Goal: Task Accomplishment & Management: Use online tool/utility

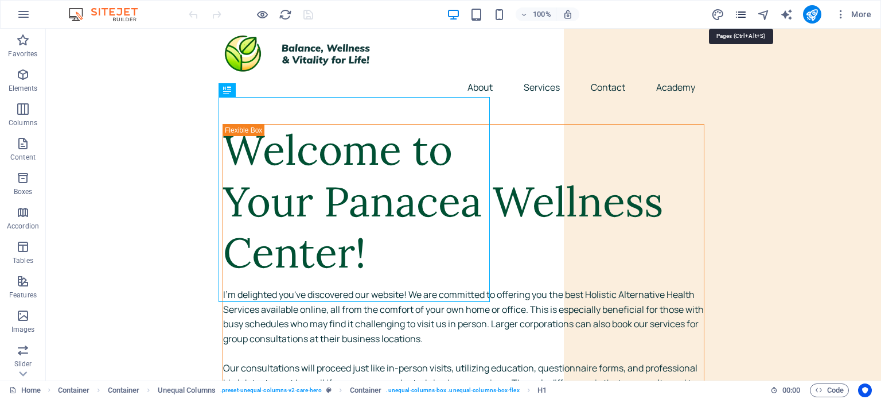
click at [741, 17] on icon "pages" at bounding box center [740, 14] width 13 height 13
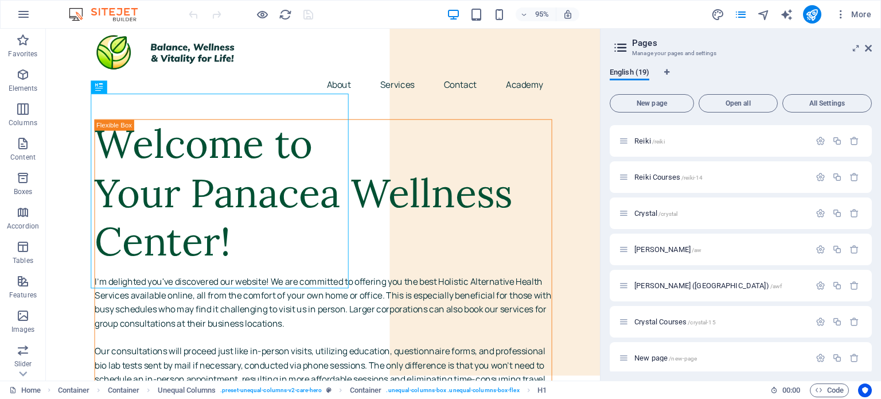
scroll to position [436, 0]
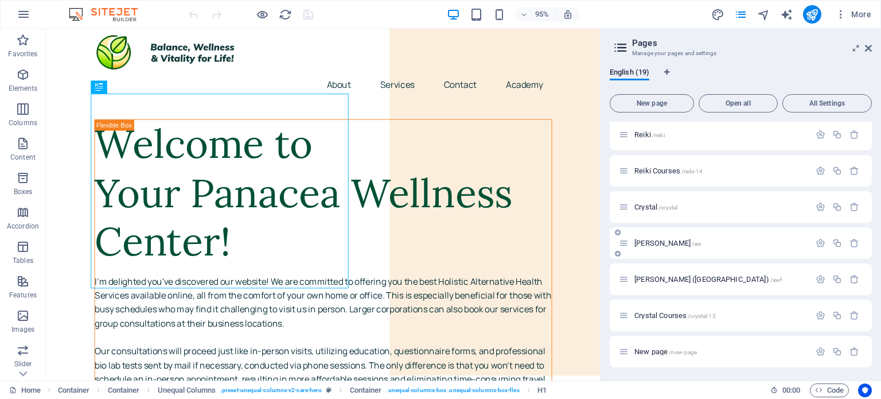
click at [663, 245] on span "[PERSON_NAME] /aw" at bounding box center [667, 243] width 67 height 9
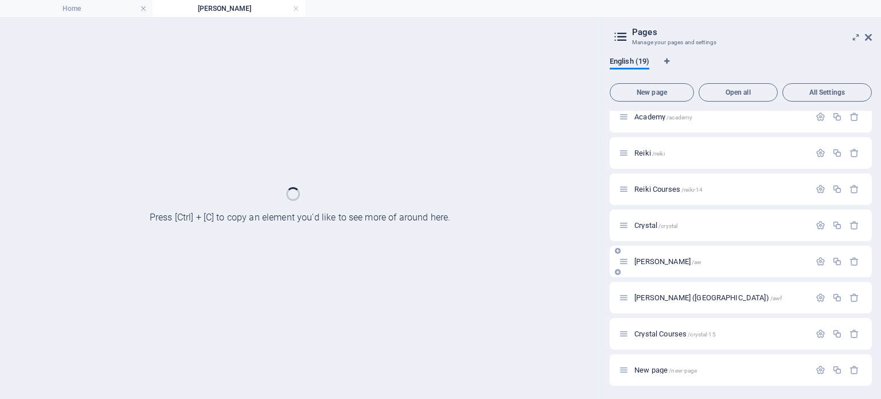
click at [663, 245] on div "[PERSON_NAME] /aw" at bounding box center [741, 261] width 262 height 32
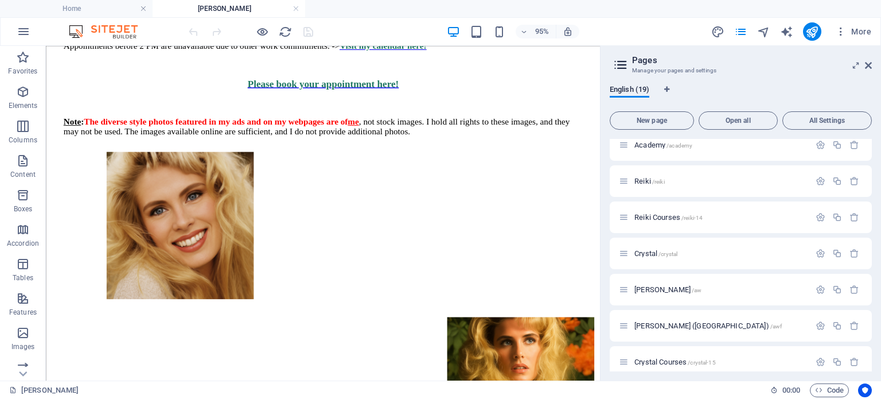
scroll to position [553, 0]
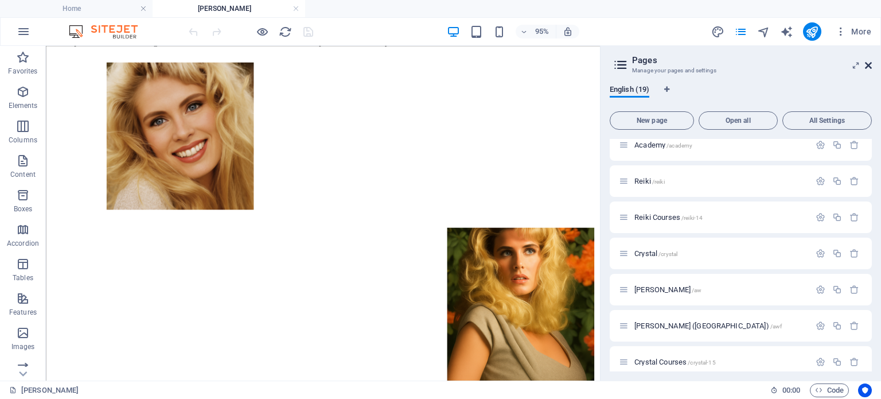
click at [867, 65] on icon at bounding box center [868, 65] width 7 height 9
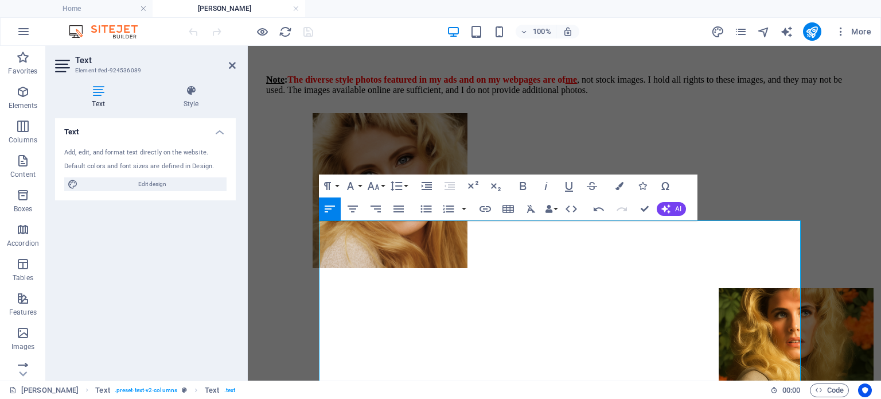
scroll to position [507, 0]
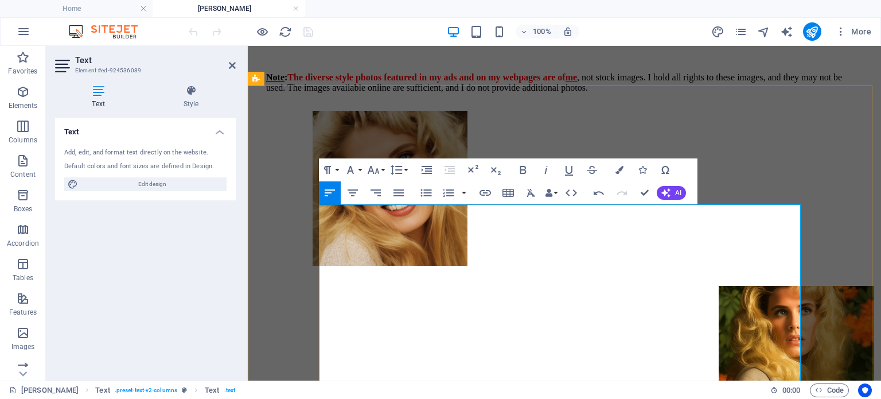
click at [745, 32] on icon "pages" at bounding box center [740, 31] width 13 height 13
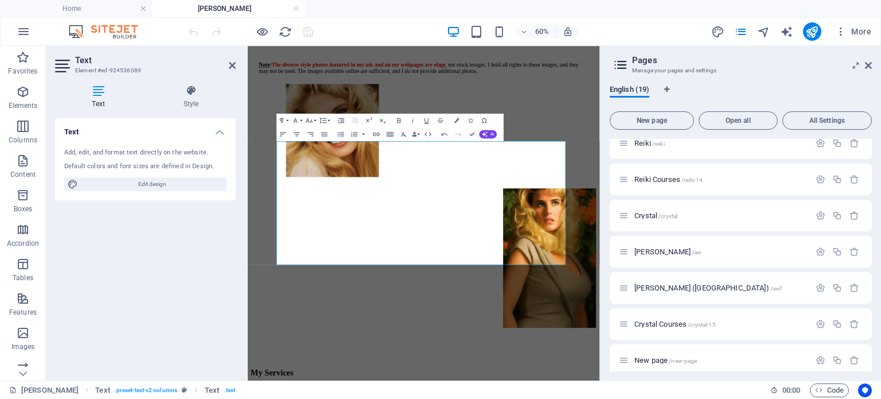
scroll to position [454, 0]
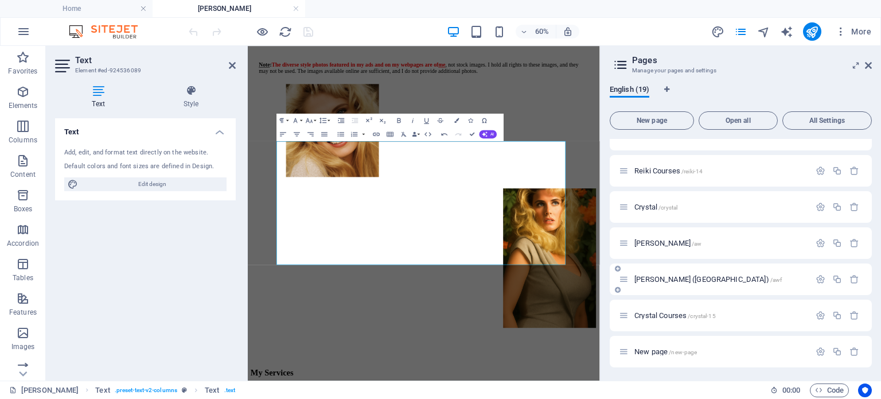
click at [659, 282] on span "[PERSON_NAME] (FR) /awf" at bounding box center [707, 279] width 147 height 9
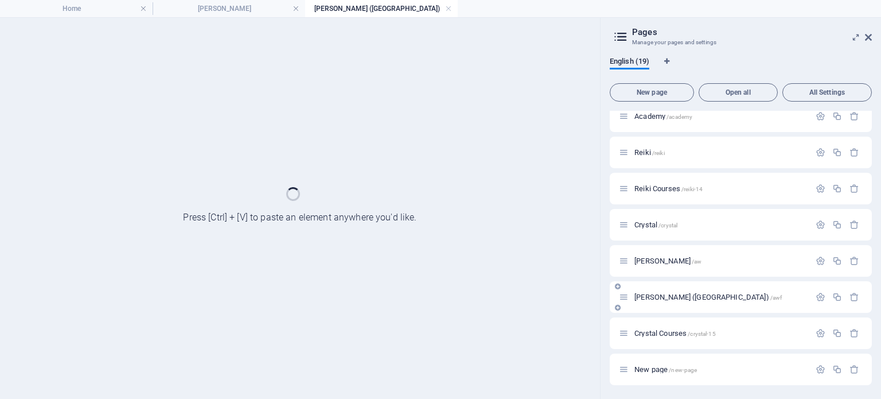
scroll to position [407, 0]
click at [659, 282] on div "[PERSON_NAME] (FR) /awf" at bounding box center [741, 298] width 262 height 32
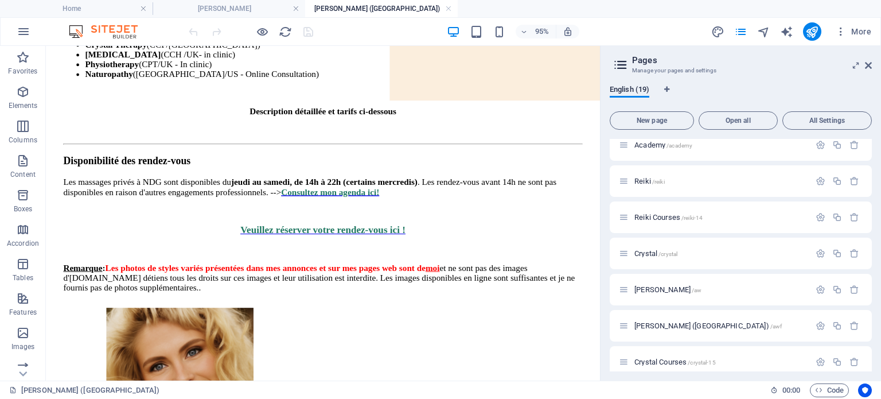
scroll to position [615, 0]
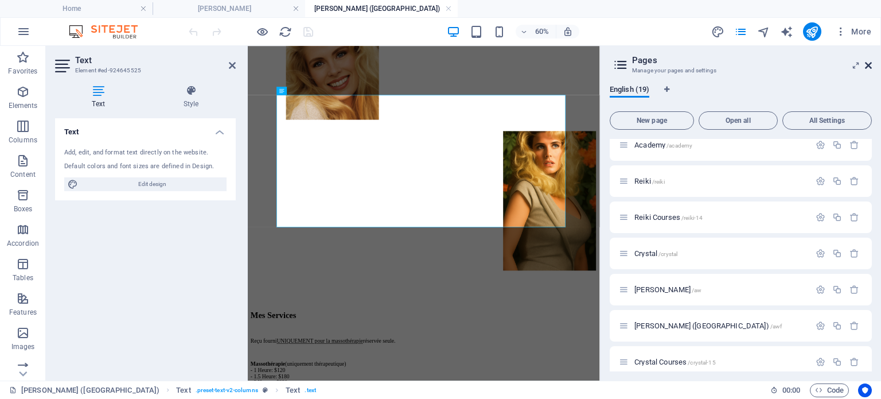
click at [870, 67] on icon at bounding box center [868, 65] width 7 height 9
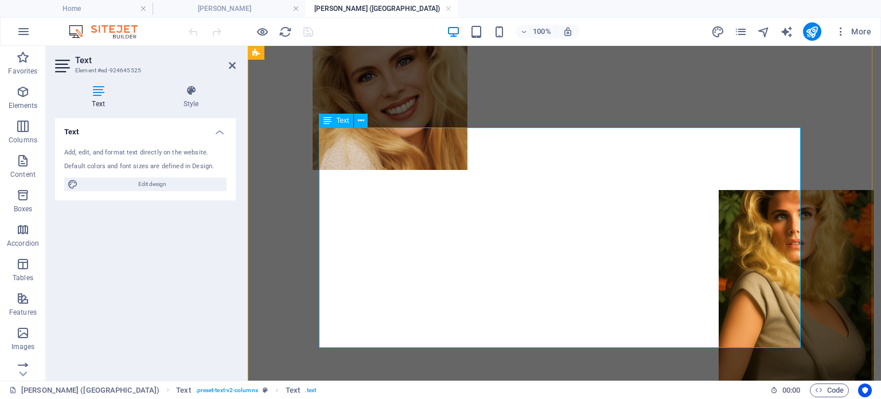
click at [226, 6] on h4 "[PERSON_NAME]" at bounding box center [229, 8] width 153 height 13
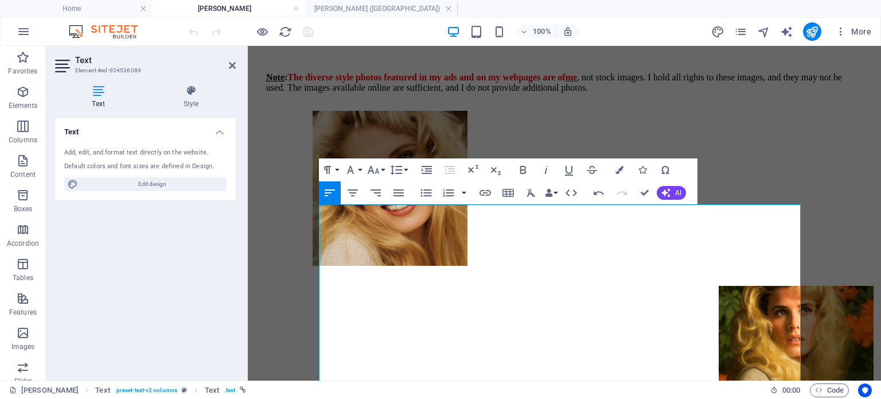
scroll to position [0, 0]
drag, startPoint x: 502, startPoint y: 317, endPoint x: 321, endPoint y: 317, distance: 181.2
copy span "Full-body relaxation massage on pro table"
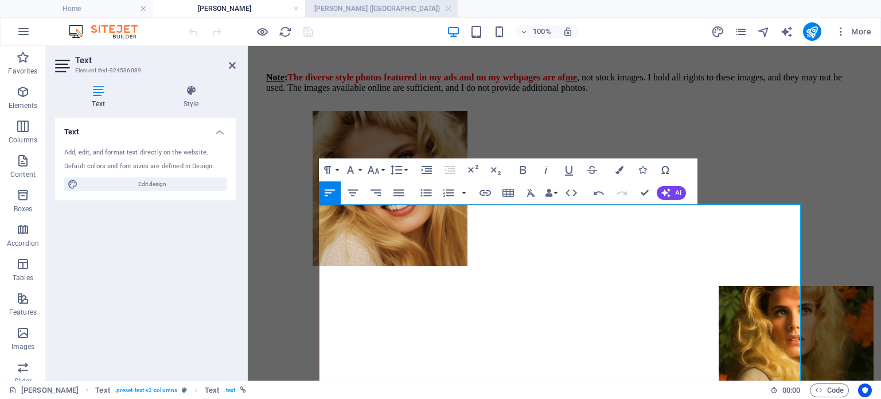
click at [370, 10] on h4 "[PERSON_NAME] ([GEOGRAPHIC_DATA])" at bounding box center [381, 8] width 153 height 13
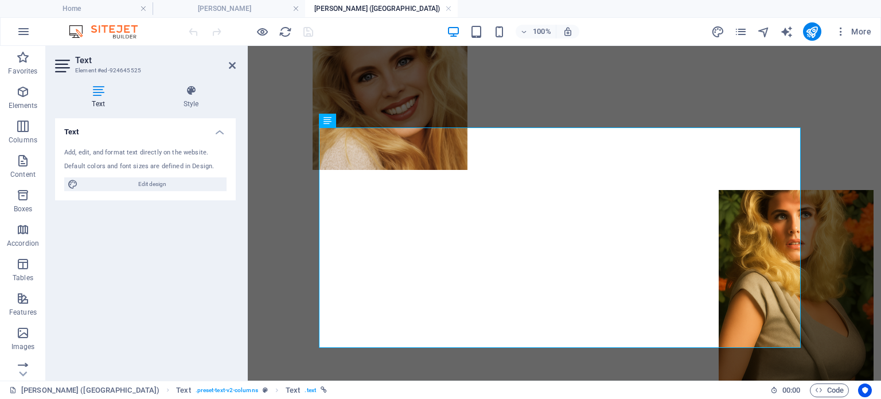
scroll to position [0, 0]
click at [260, 9] on h4 "[PERSON_NAME]" at bounding box center [229, 8] width 153 height 13
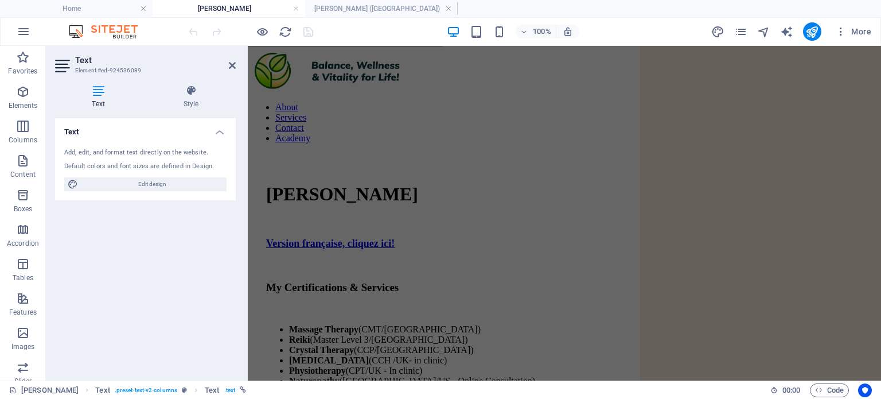
scroll to position [507, 0]
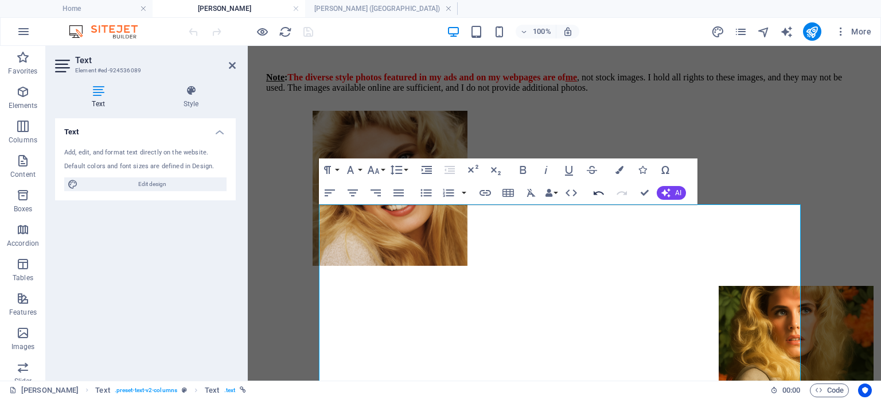
click at [599, 195] on icon "button" at bounding box center [599, 193] width 14 height 14
click at [365, 9] on h4 "[PERSON_NAME] ([GEOGRAPHIC_DATA])" at bounding box center [381, 8] width 153 height 13
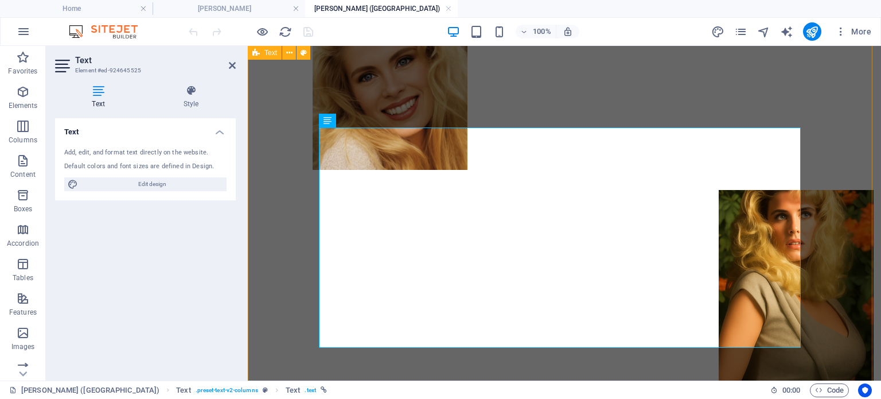
drag, startPoint x: 516, startPoint y: 236, endPoint x: 317, endPoint y: 232, distance: 199.0
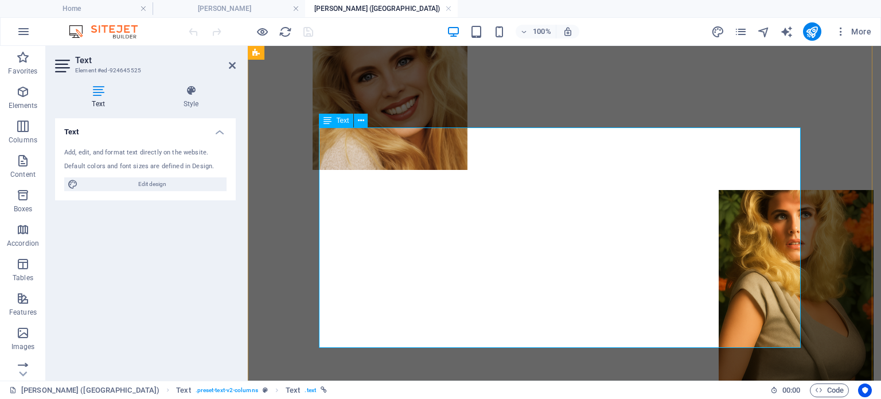
click at [251, 10] on h4 "[PERSON_NAME]" at bounding box center [229, 8] width 153 height 13
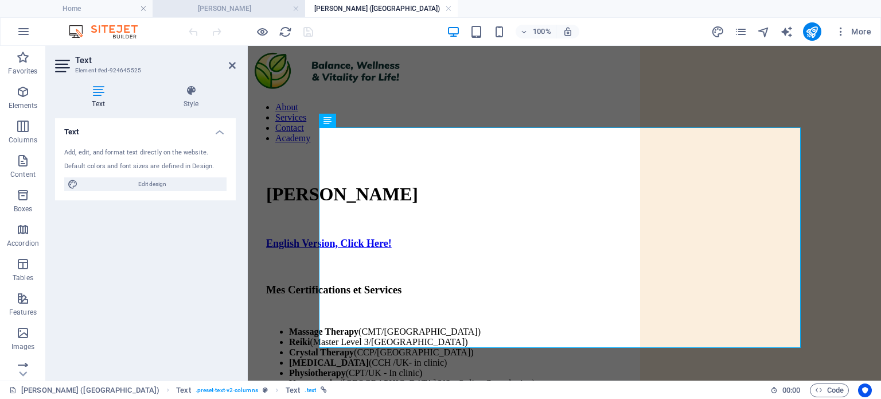
scroll to position [507, 0]
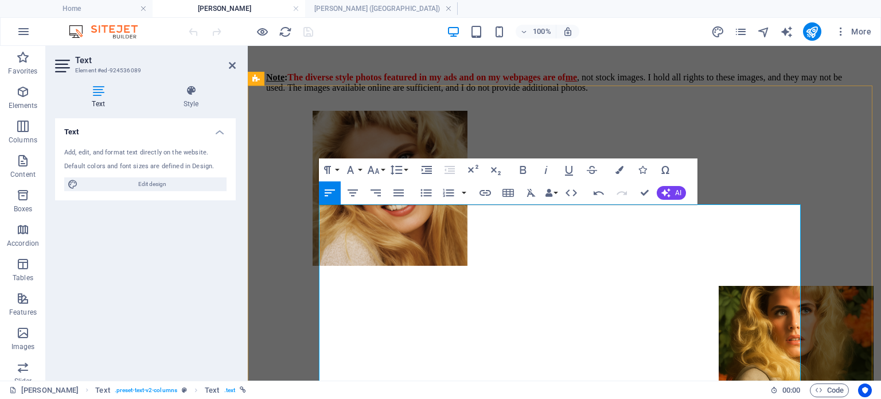
click at [377, 7] on h4 "[PERSON_NAME] ([GEOGRAPHIC_DATA])" at bounding box center [381, 8] width 153 height 13
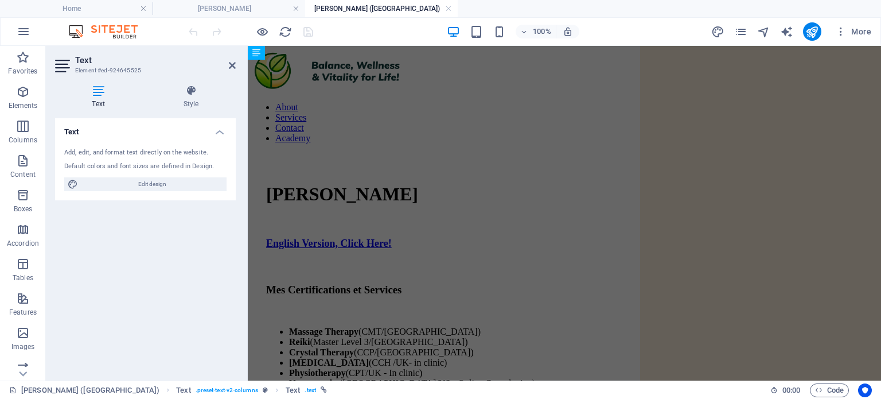
scroll to position [615, 0]
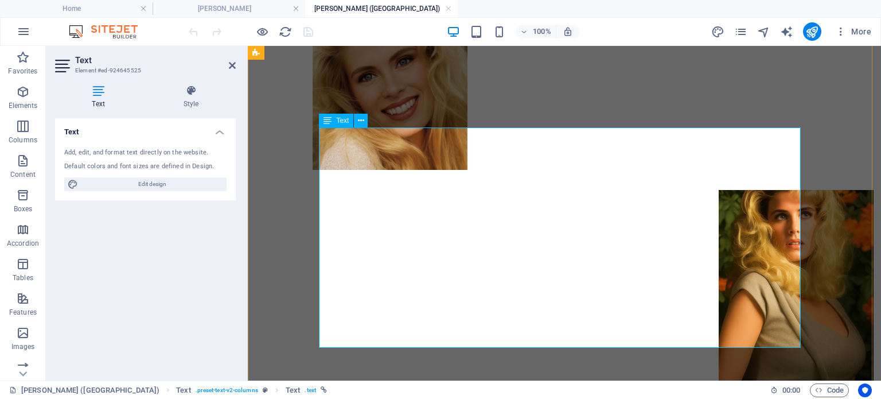
click at [204, 9] on h4 "[PERSON_NAME]" at bounding box center [229, 8] width 153 height 13
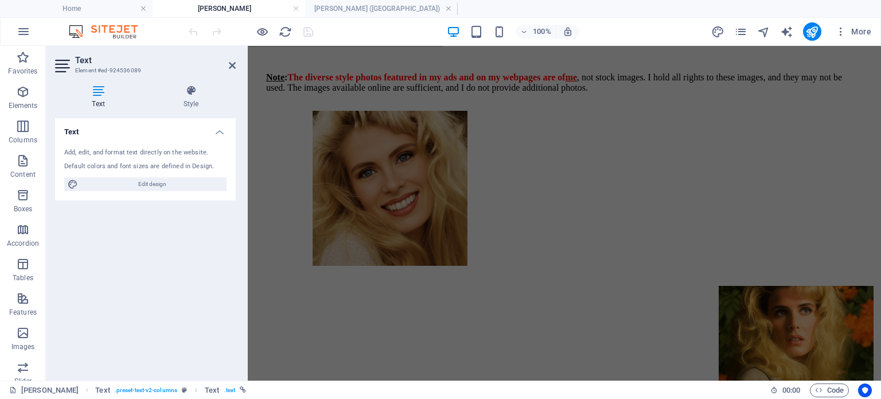
scroll to position [0, 0]
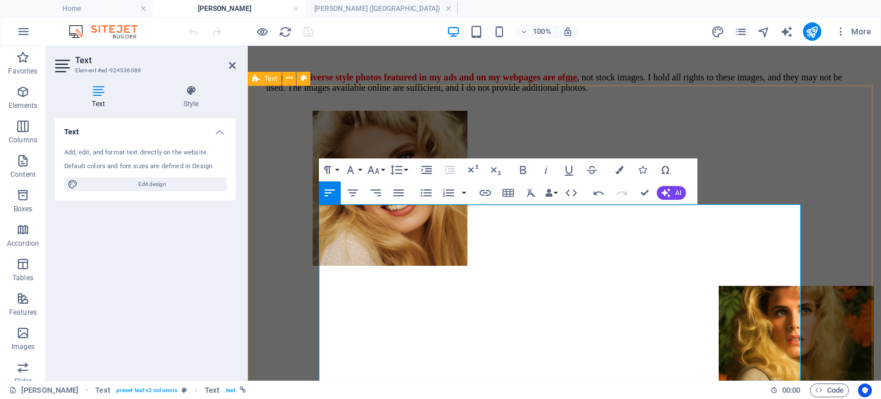
drag, startPoint x: 498, startPoint y: 318, endPoint x: 305, endPoint y: 315, distance: 192.7
click at [357, 15] on li "[PERSON_NAME] ([GEOGRAPHIC_DATA])" at bounding box center [381, 8] width 153 height 17
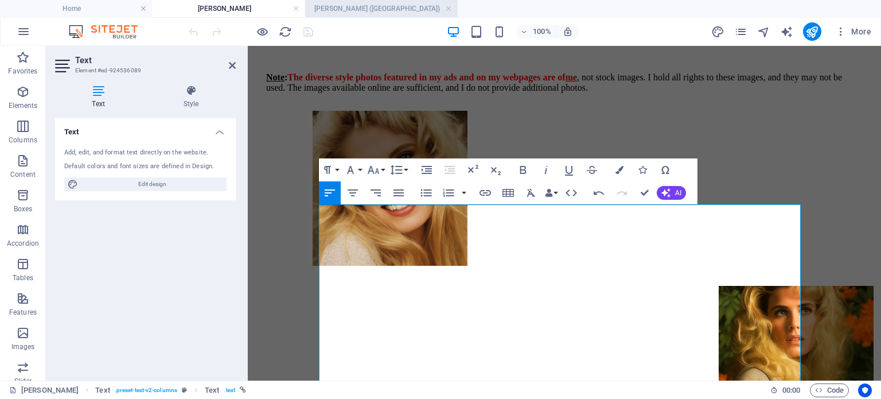
scroll to position [0, 0]
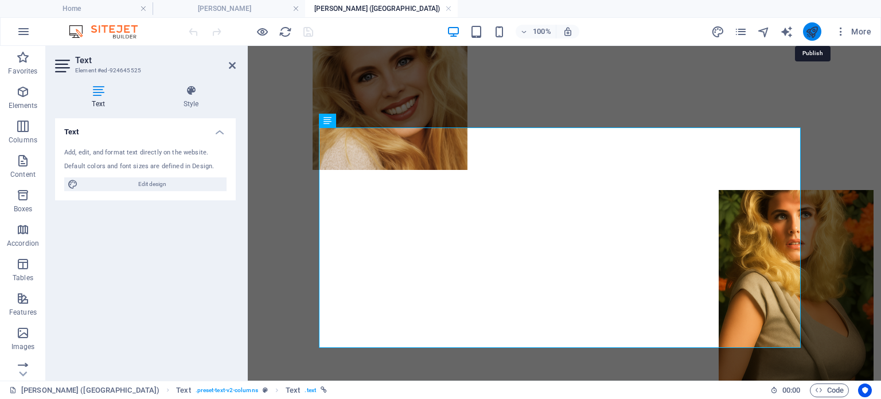
click at [811, 30] on icon "publish" at bounding box center [811, 31] width 13 height 13
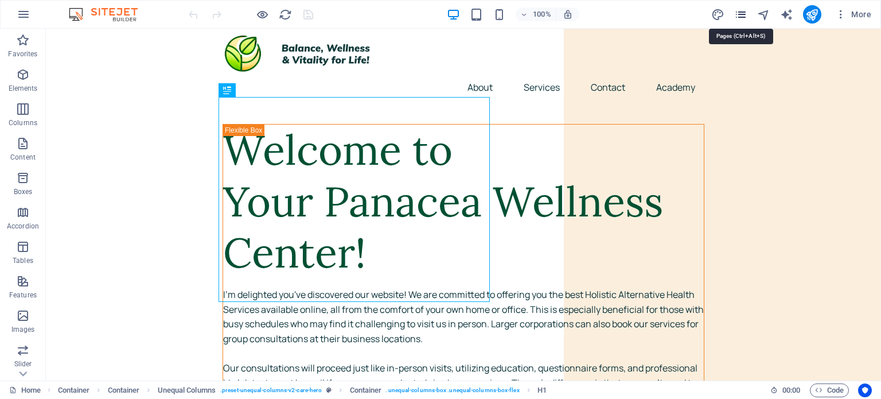
click at [743, 15] on icon "pages" at bounding box center [740, 14] width 13 height 13
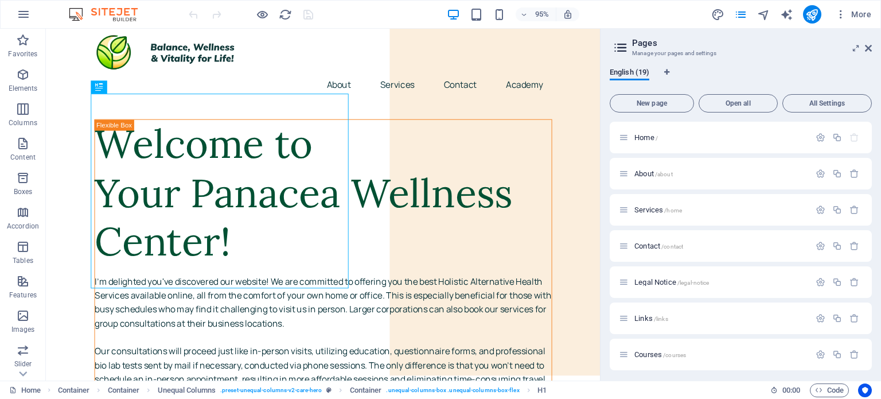
scroll to position [436, 0]
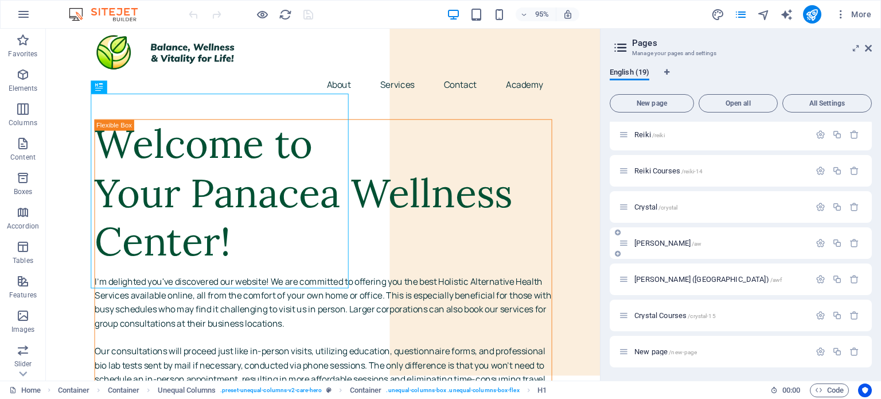
click at [657, 240] on span "[PERSON_NAME] /aw" at bounding box center [667, 243] width 67 height 9
click at [657, 222] on div "Crystal /crystal" at bounding box center [741, 207] width 262 height 32
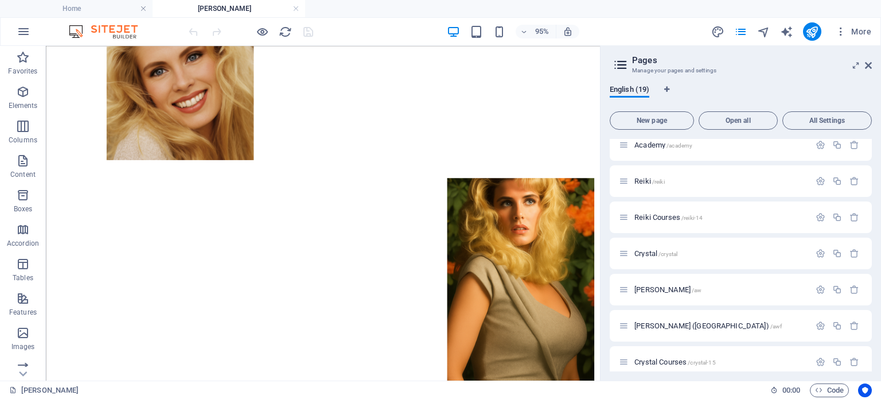
scroll to position [608, 0]
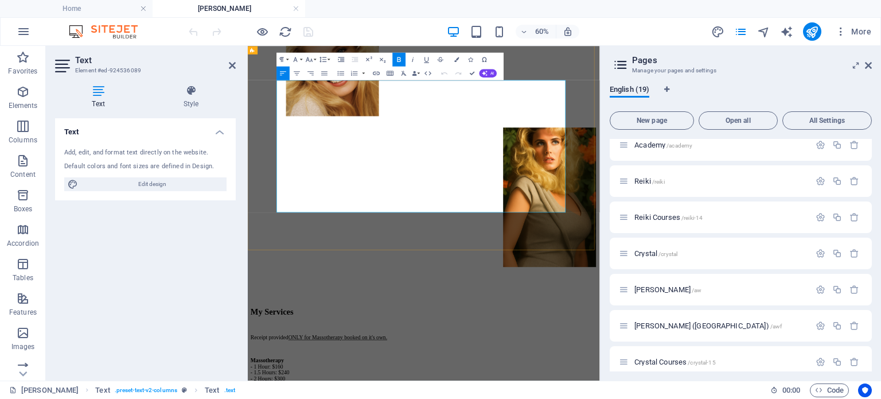
click at [872, 68] on aside "Pages Manage your pages and settings English (19) New page Open all All Setting…" at bounding box center [740, 213] width 281 height 334
click at [867, 61] on icon at bounding box center [868, 65] width 7 height 9
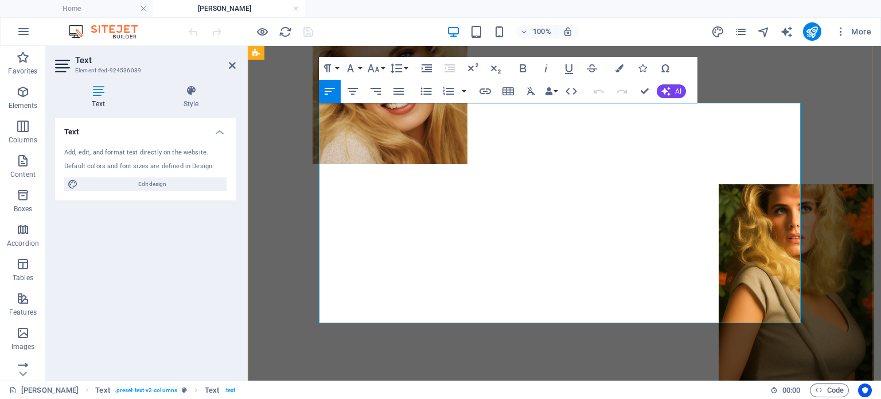
click at [743, 30] on icon "pages" at bounding box center [740, 31] width 13 height 13
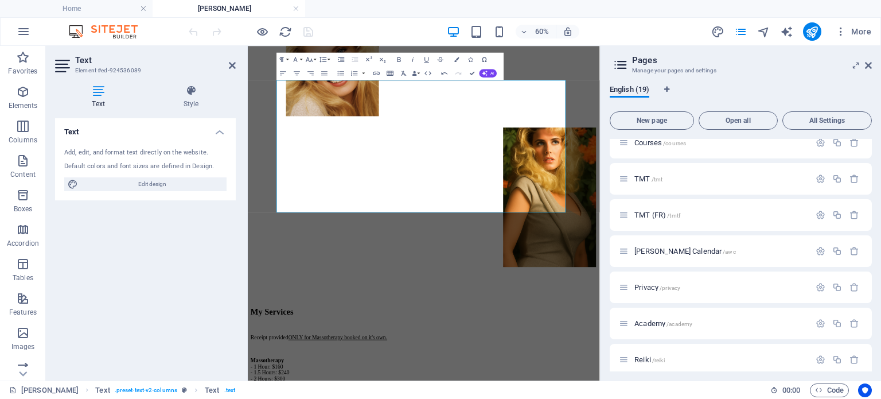
scroll to position [275, 0]
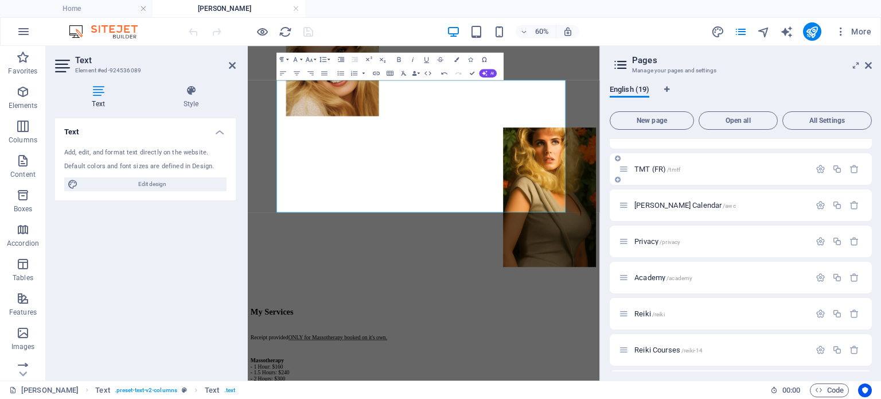
click at [673, 174] on div "TMT (FR) /tmtf" at bounding box center [714, 168] width 191 height 13
click at [668, 170] on span "/tmtf" at bounding box center [673, 169] width 13 height 6
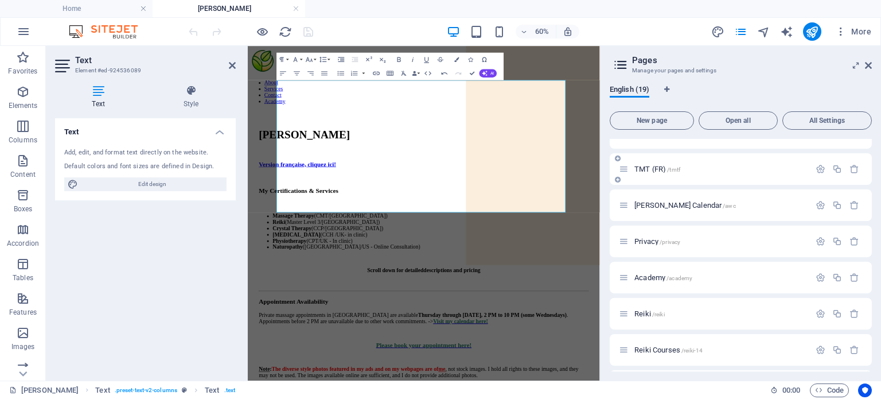
click at [668, 198] on div "[PERSON_NAME] Calendar /awc" at bounding box center [714, 204] width 191 height 13
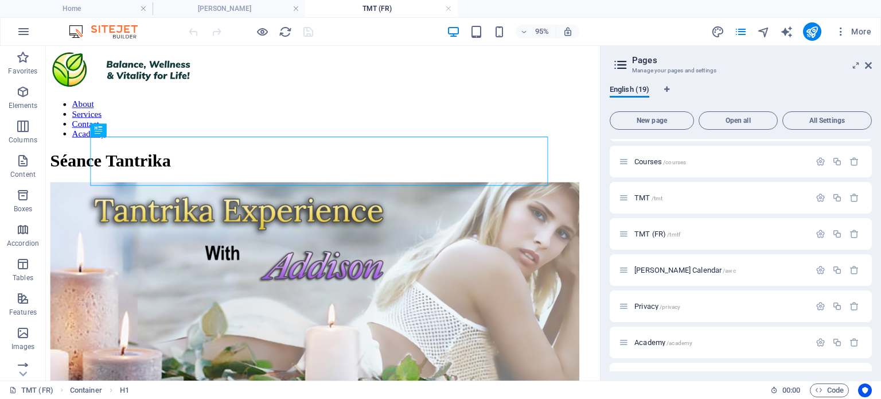
scroll to position [454, 0]
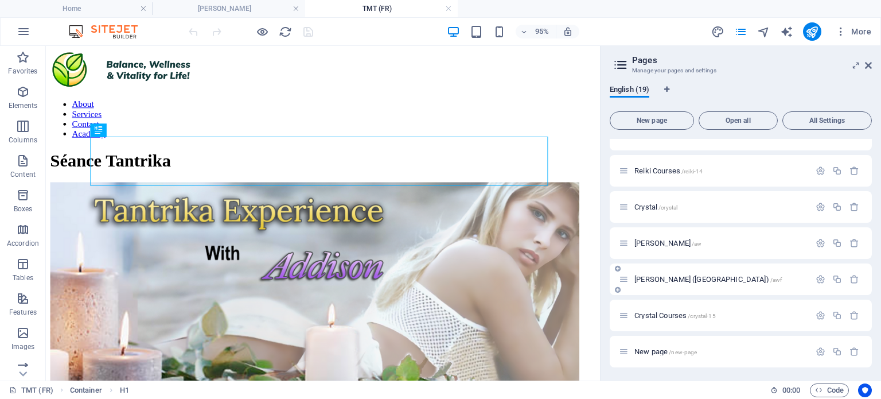
click at [661, 277] on span "[PERSON_NAME] (FR) /awf" at bounding box center [707, 279] width 147 height 9
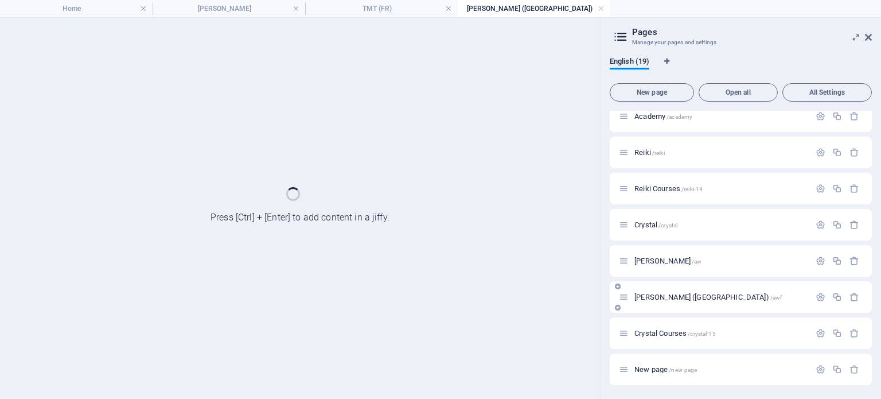
scroll to position [407, 0]
click at [661, 277] on div "Home / About /about Services /home Contact /contact Legal Notice /legal-notice …" at bounding box center [741, 45] width 262 height 682
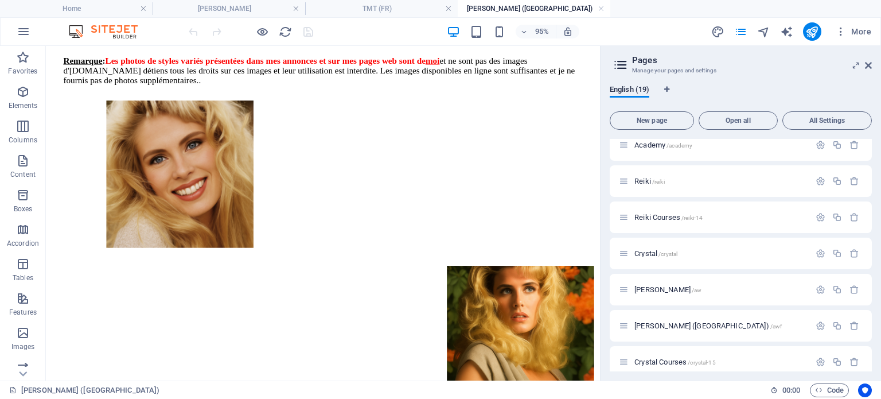
scroll to position [536, 0]
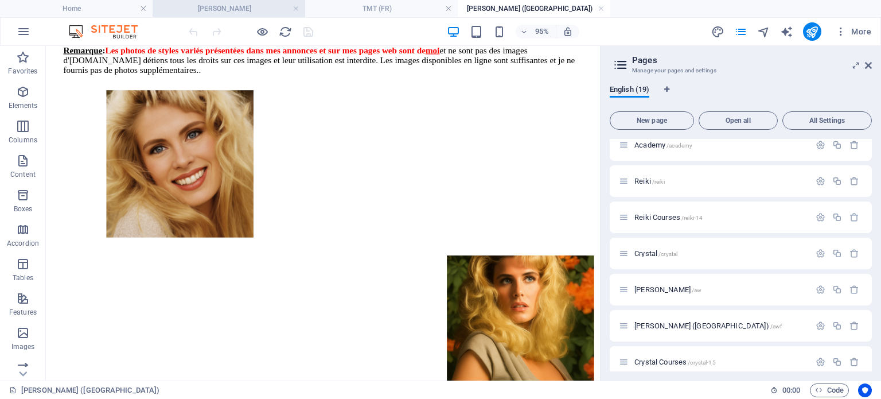
click at [224, 12] on h4 "[PERSON_NAME]" at bounding box center [229, 8] width 153 height 13
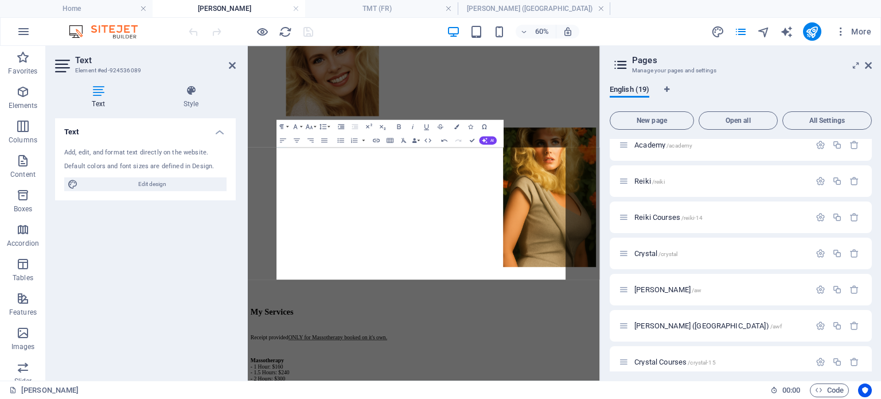
scroll to position [0, 0]
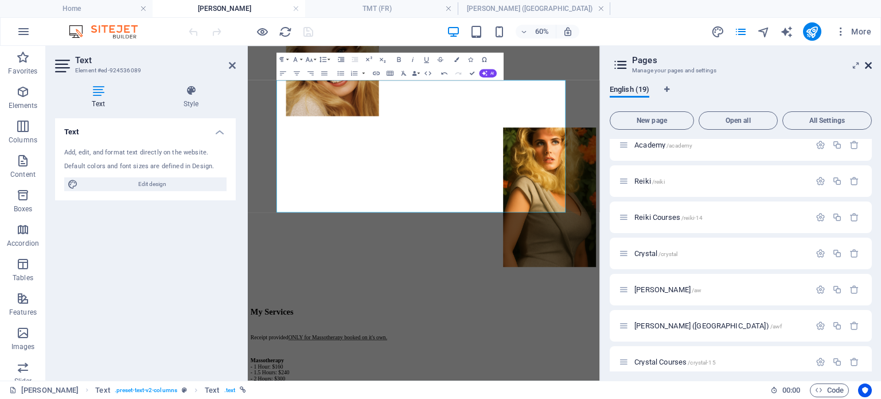
click at [871, 61] on icon at bounding box center [868, 65] width 7 height 9
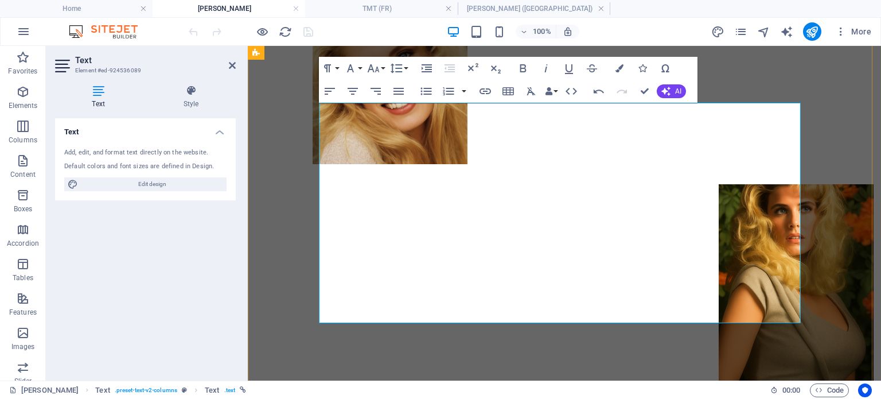
click at [812, 32] on icon "publish" at bounding box center [811, 31] width 13 height 13
